Goal: Book appointment/travel/reservation

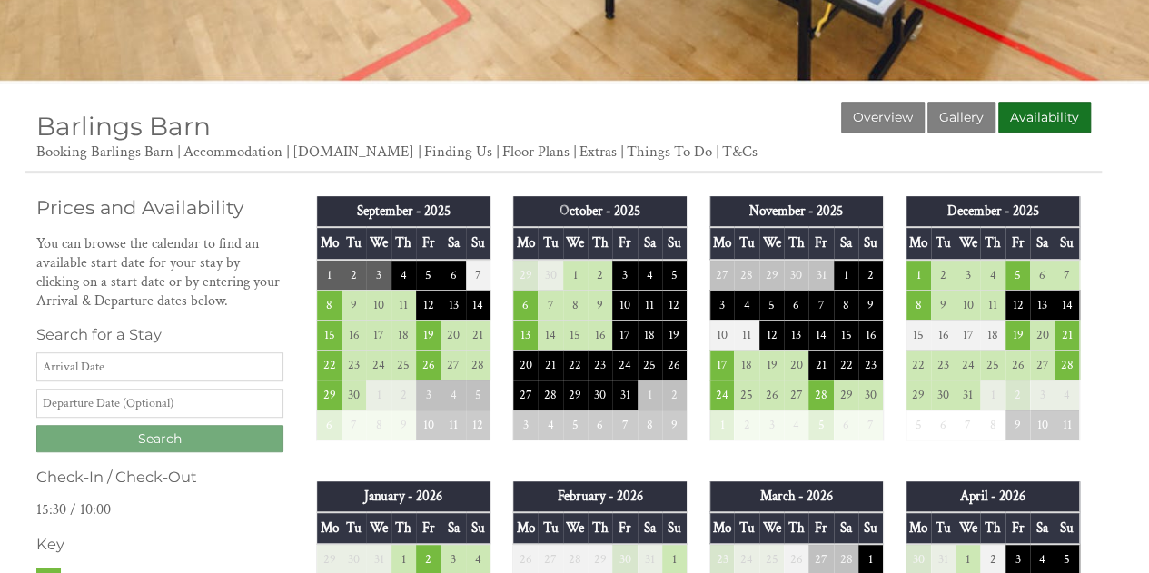
scroll to position [454, 0]
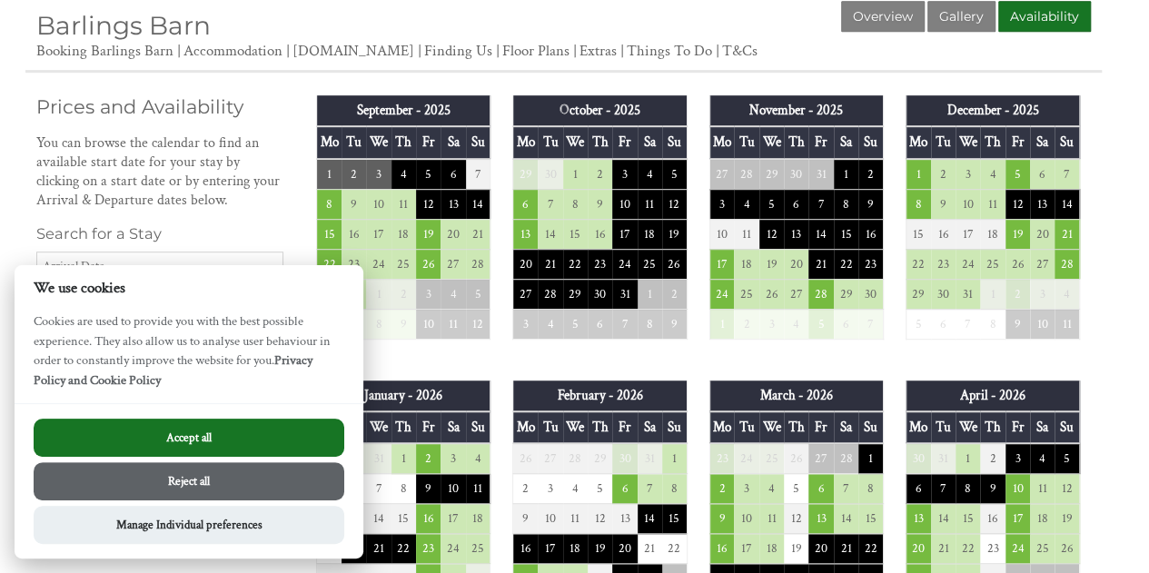
click at [256, 426] on button "Accept all" at bounding box center [189, 438] width 311 height 38
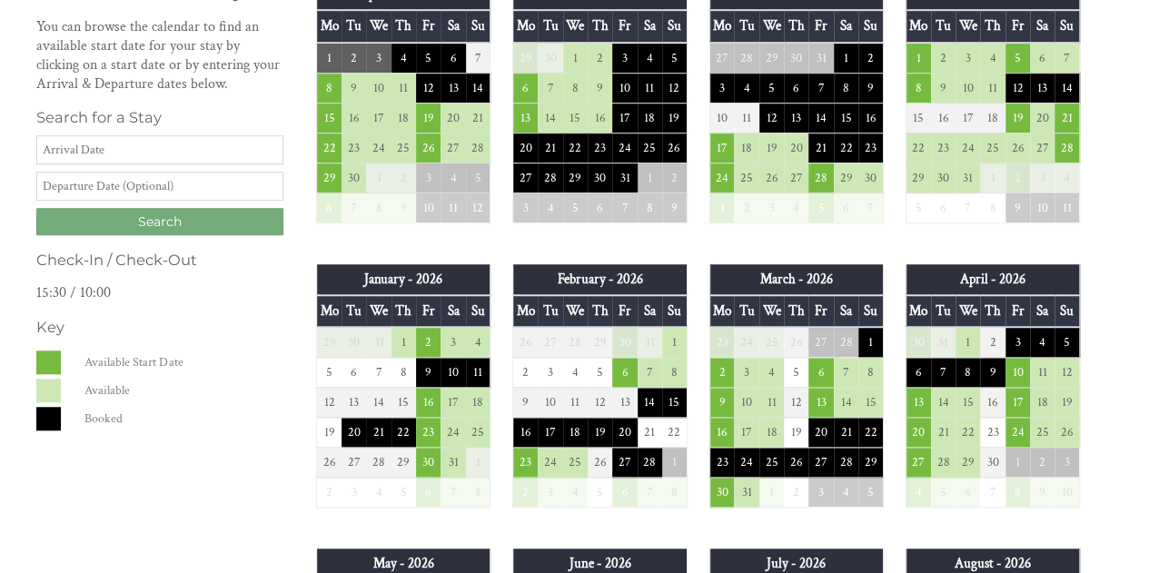
scroll to position [636, 0]
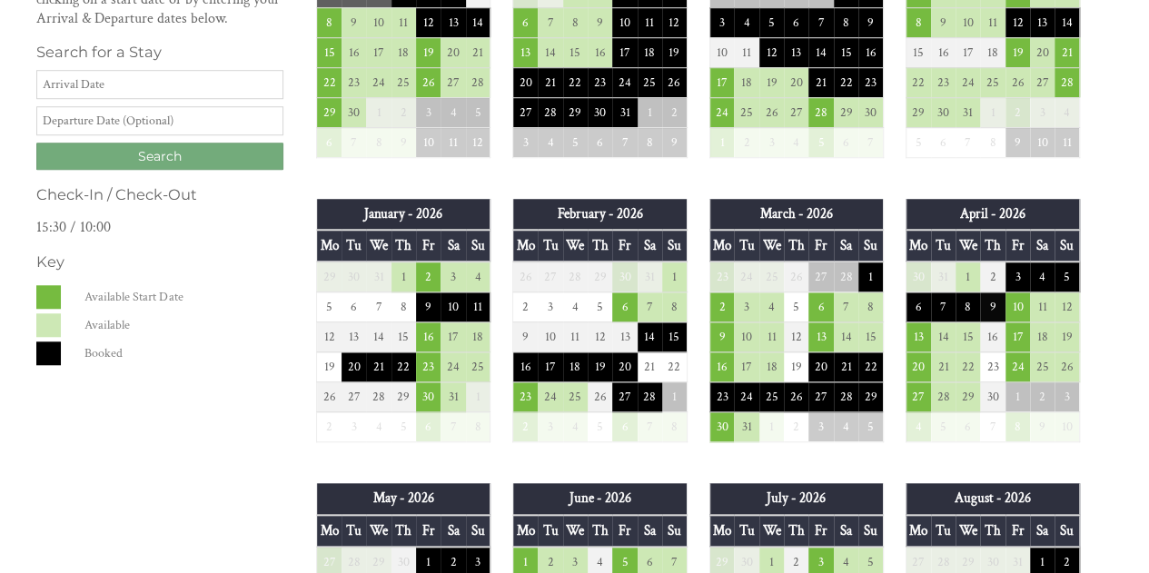
click at [999, 303] on td "9" at bounding box center [992, 308] width 25 height 30
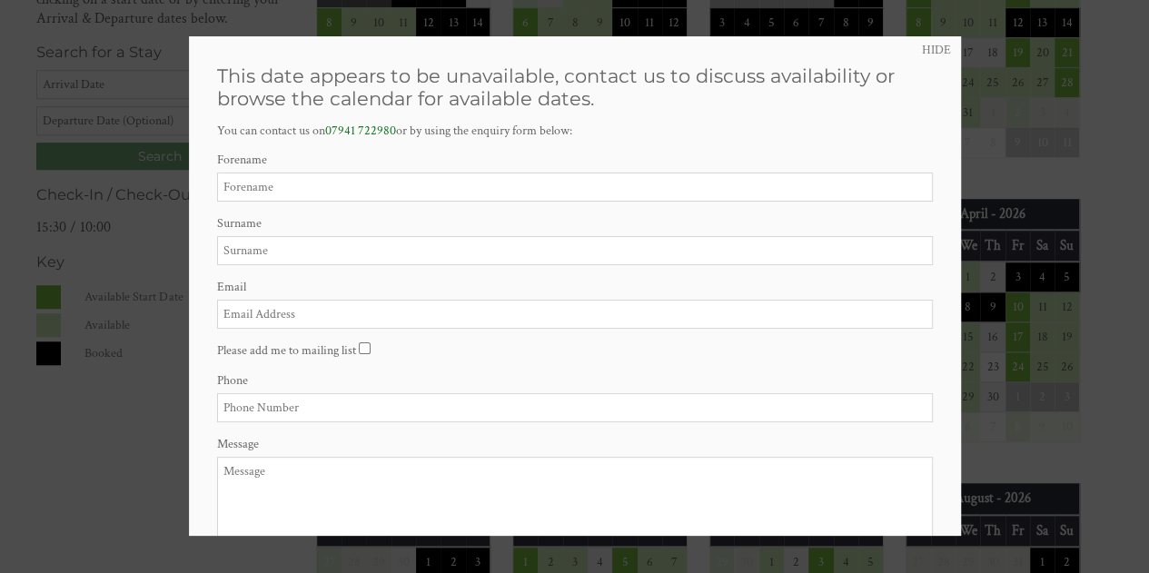
click at [926, 58] on div "HIDE This date appears to be unavailable, contact us to discuss availability or…" at bounding box center [575, 286] width 772 height 500
click at [927, 47] on link "HIDE" at bounding box center [936, 50] width 29 height 16
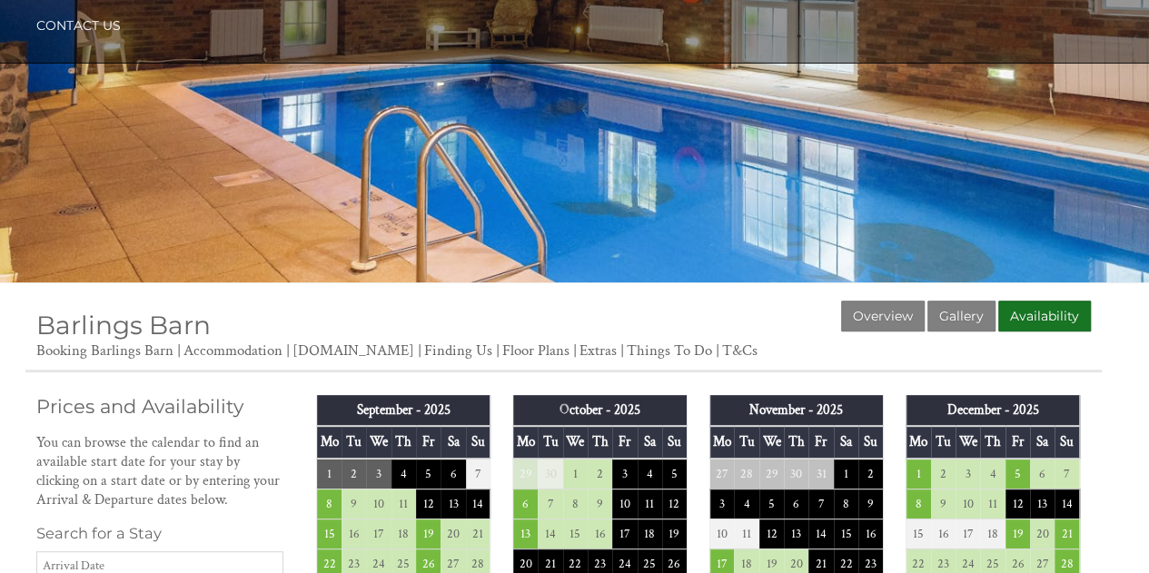
scroll to position [0, 0]
